Goal: Information Seeking & Learning: Learn about a topic

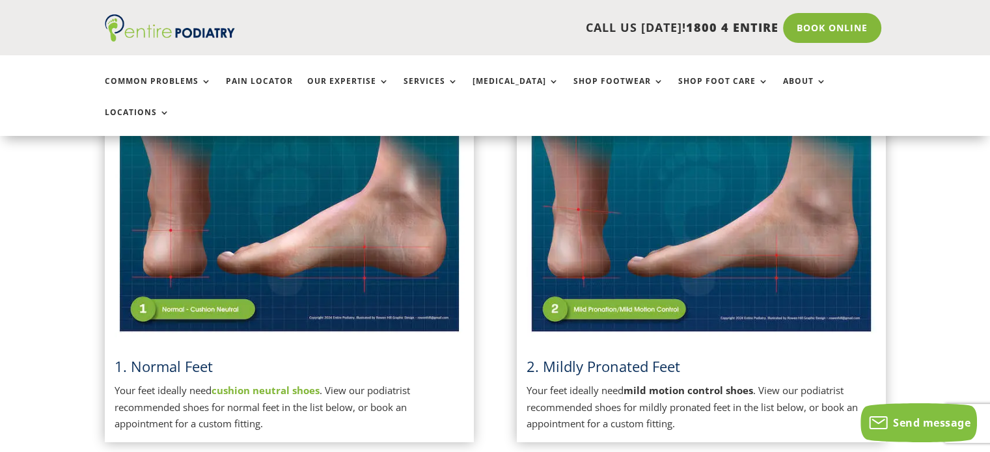
click at [695, 252] on img at bounding box center [700, 213] width 349 height 247
click at [602, 357] on span "2. Mildly Pronated Feet" at bounding box center [603, 367] width 154 height 20
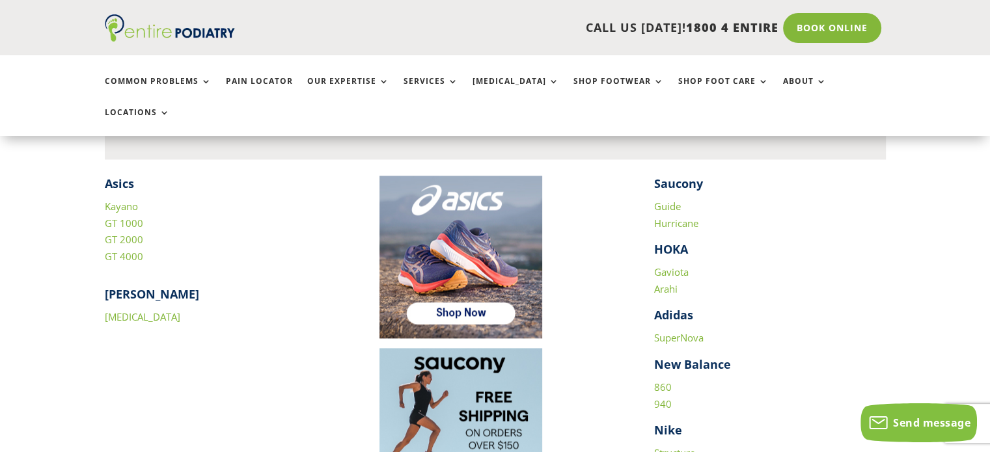
scroll to position [1817, 0]
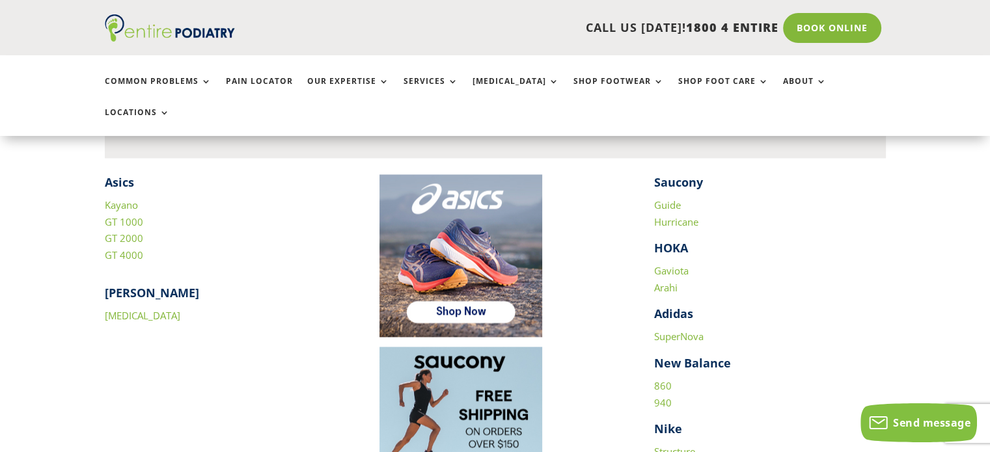
click at [668, 198] on link "Guide" at bounding box center [667, 204] width 27 height 13
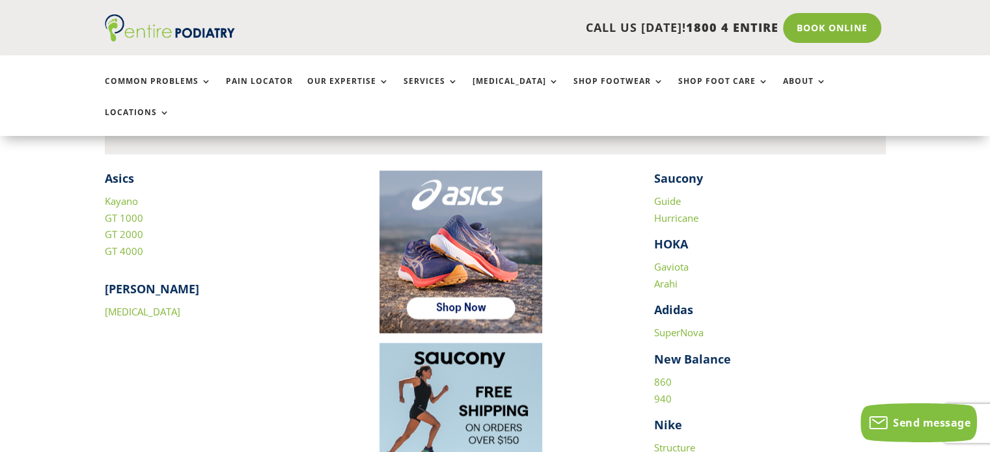
scroll to position [1820, 0]
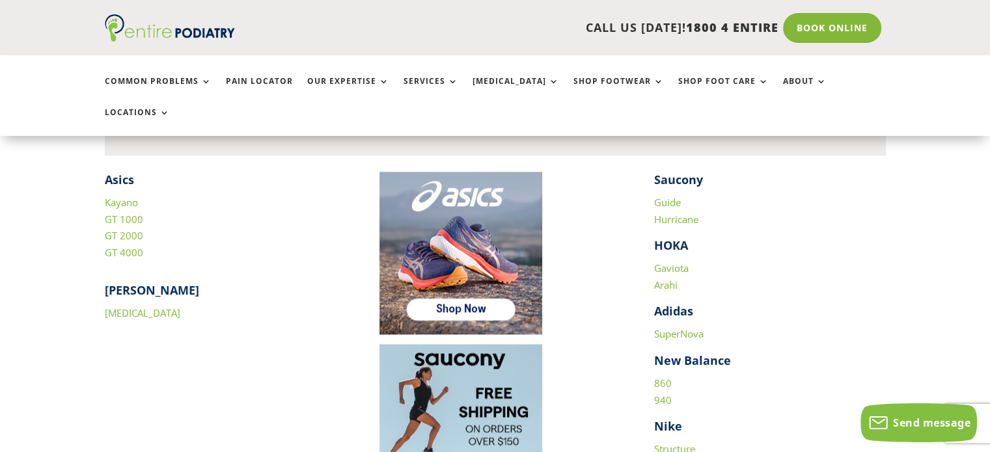
click at [688, 213] on link "Hurricane" at bounding box center [676, 219] width 44 height 13
click at [684, 262] on link "Gaviota" at bounding box center [671, 268] width 34 height 13
click at [123, 196] on link "Kayano" at bounding box center [121, 202] width 33 height 13
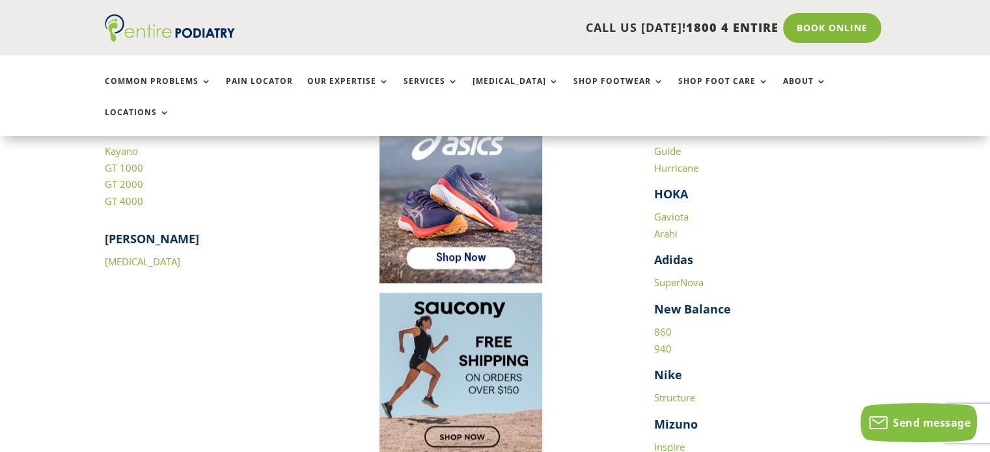
scroll to position [1873, 0]
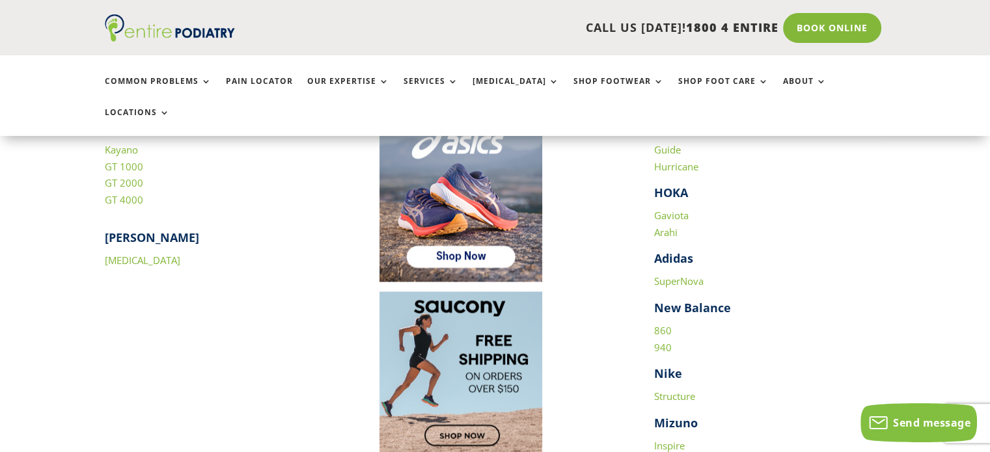
click at [662, 324] on link "860" at bounding box center [663, 330] width 18 height 13
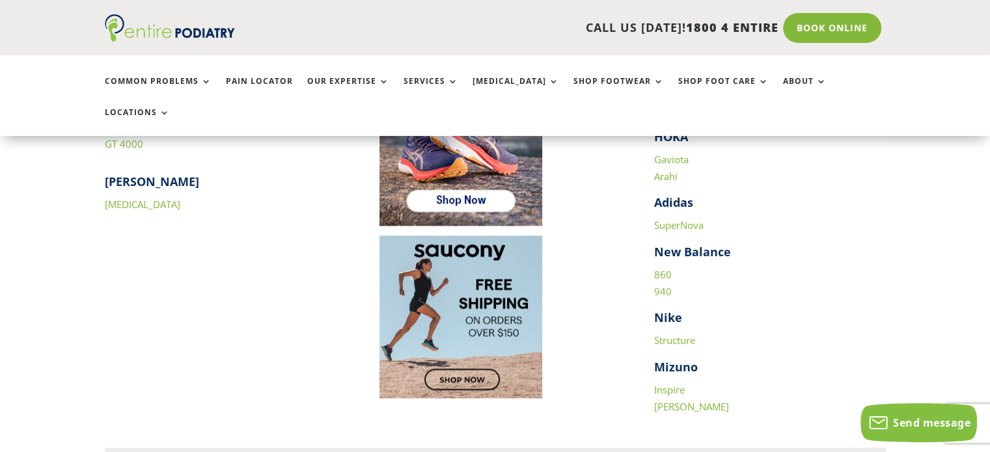
scroll to position [1929, 0]
drag, startPoint x: 677, startPoint y: 307, endPoint x: 744, endPoint y: 168, distance: 154.8
click at [744, 194] on h4 "Adidas" at bounding box center [770, 205] width 232 height 23
drag, startPoint x: 666, startPoint y: 242, endPoint x: 692, endPoint y: 249, distance: 27.0
click at [692, 266] on p "860 940" at bounding box center [770, 287] width 232 height 43
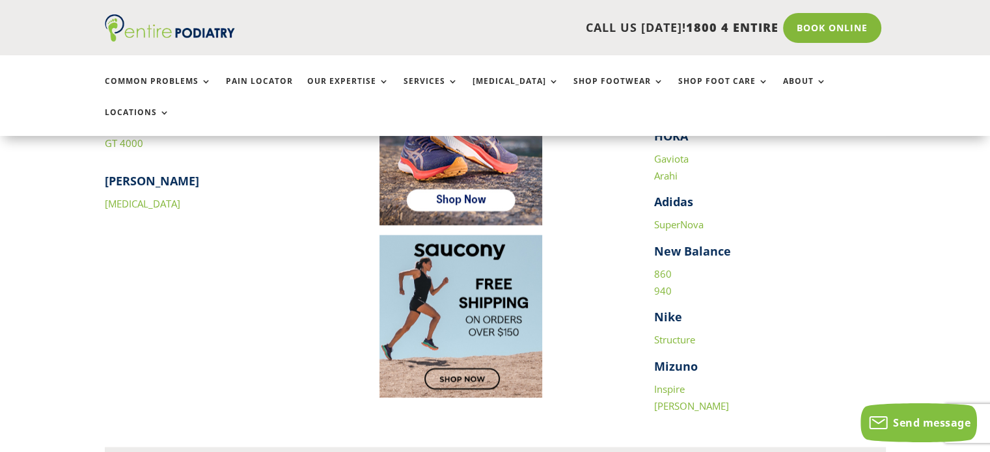
drag, startPoint x: 667, startPoint y: 260, endPoint x: 601, endPoint y: 280, distance: 68.6
click at [601, 280] on p at bounding box center [495, 316] width 232 height 163
click at [666, 284] on link "940" at bounding box center [663, 290] width 18 height 13
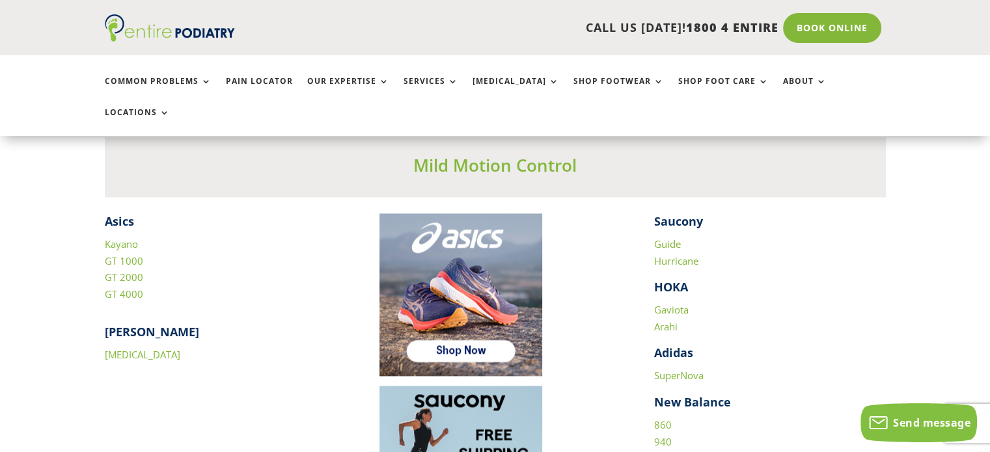
scroll to position [1776, 0]
